Goal: Navigation & Orientation: Understand site structure

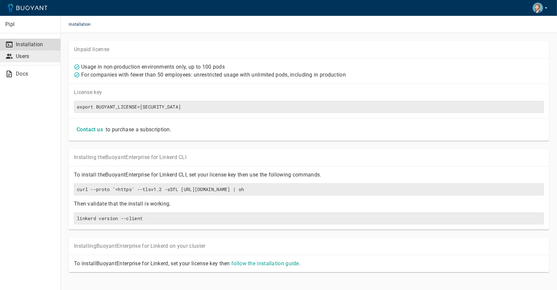
click at [24, 56] on p "Users" at bounding box center [35, 56] width 39 height 7
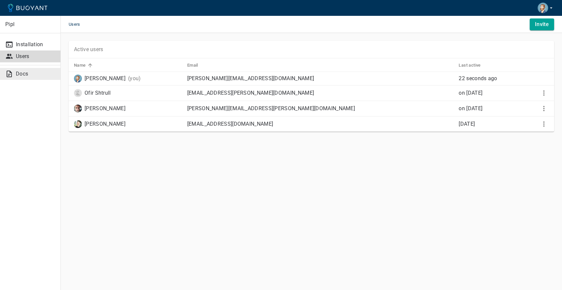
click at [19, 74] on p "Docs" at bounding box center [35, 74] width 39 height 7
click at [13, 50] on link "Users" at bounding box center [30, 56] width 60 height 12
click at [46, 44] on p "Installation" at bounding box center [35, 44] width 39 height 7
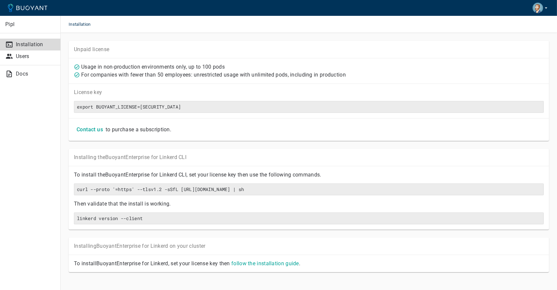
click at [16, 22] on p "Pipl" at bounding box center [30, 24] width 50 height 7
click at [29, 5] on icon at bounding box center [28, 8] width 40 height 8
